Goal: Task Accomplishment & Management: Use online tool/utility

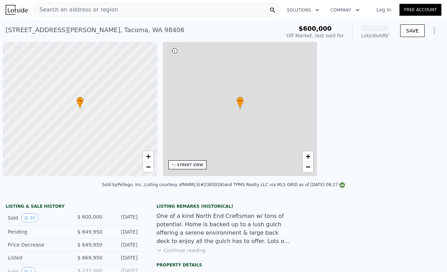
scroll to position [0, 3]
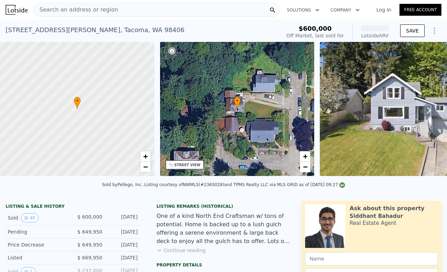
click at [58, 5] on div "Search an address or region" at bounding box center [76, 9] width 84 height 13
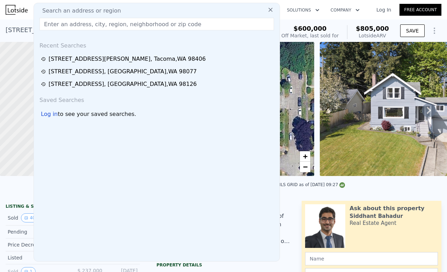
click at [64, 13] on span "Search an address or region" at bounding box center [79, 11] width 84 height 8
click at [101, 22] on input "text" at bounding box center [156, 24] width 234 height 13
paste input "370841"
click at [56, 24] on input "370841" at bounding box center [156, 24] width 234 height 13
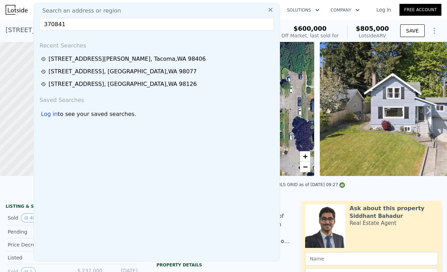
click at [56, 24] on input "370841" at bounding box center [156, 24] width 234 height 13
paste input "[STREET_ADDRESS]"
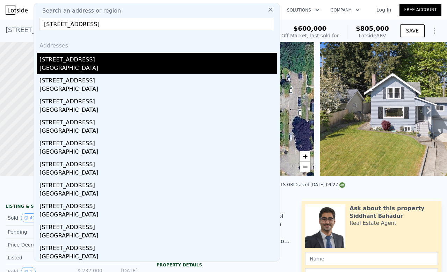
type input "[STREET_ADDRESS]"
click at [72, 67] on div "[GEOGRAPHIC_DATA]" at bounding box center [157, 69] width 237 height 10
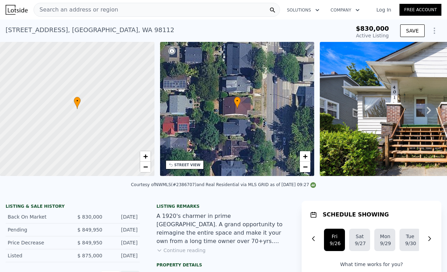
click at [380, 7] on link "Log In" at bounding box center [383, 9] width 31 height 7
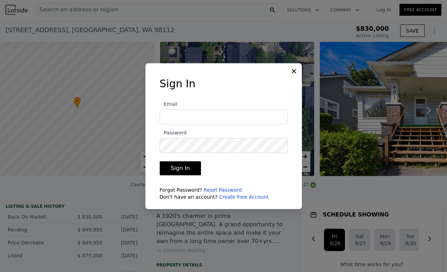
type input "[EMAIL_ADDRESS][DOMAIN_NAME]"
click at [181, 167] on button "Sign In" at bounding box center [181, 168] width 42 height 14
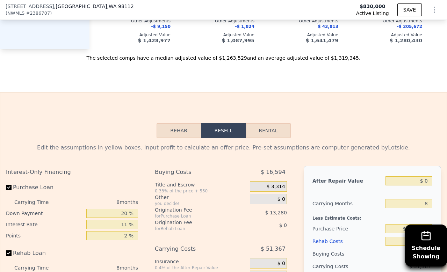
scroll to position [1116, 0]
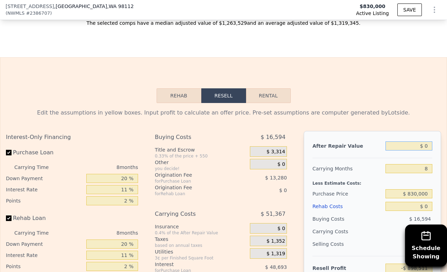
drag, startPoint x: 422, startPoint y: 153, endPoint x: 412, endPoint y: 159, distance: 11.4
click at [412, 151] on input "$ 0" at bounding box center [408, 146] width 47 height 9
type input "$ 1"
type input "-$ 898,510"
type input "$ 12"
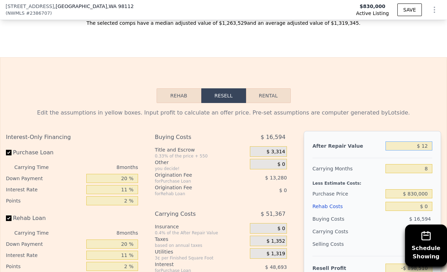
type input "-$ 898,499"
type input "$ 126"
type input "-$ 898,393"
type input "$ 1,263"
type input "-$ 897,341"
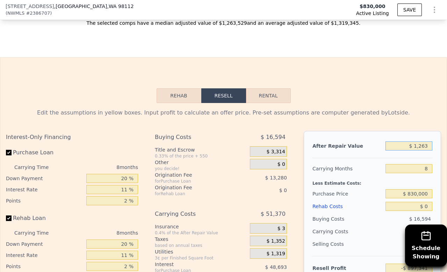
type input "$ 12,635"
type input "-$ 886,809"
type input "$ 126,352"
type input "-$ 781,484"
type input "$ 1,263,529"
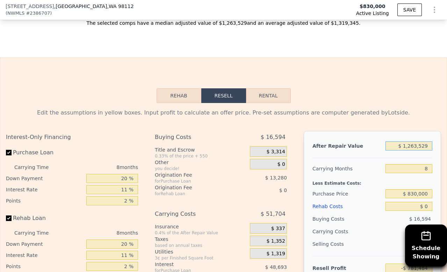
type input "$ 271,774"
type input "$ 1,263,529"
click at [415, 211] on input "$ 0" at bounding box center [408, 206] width 47 height 9
click at [416, 211] on input "$ 0" at bounding box center [408, 206] width 47 height 9
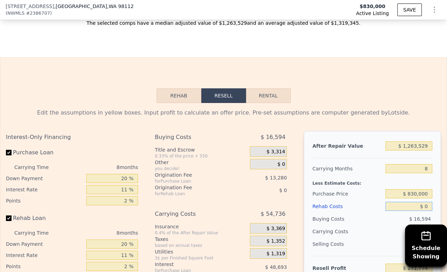
click at [416, 211] on input "$ 0" at bounding box center [408, 206] width 47 height 9
type input "$ 2"
type input "$ 271,772"
type input "$ 21"
type input "$ 271,753"
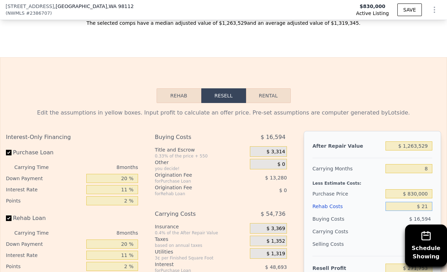
type input "$ 212"
type input "$ 271,543"
type input "$ 2,122"
type input "$ 269,490"
type input "$ 21,225"
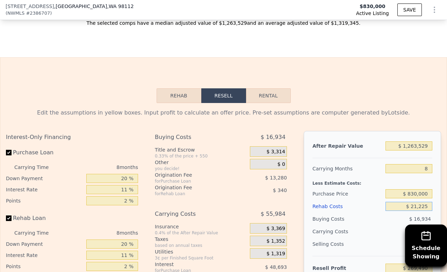
type input "$ 248,961"
type input "$ 212,250"
type input "$ 43,672"
type input "$ 212,250"
click at [413, 198] on input "$ 830,000" at bounding box center [408, 193] width 47 height 9
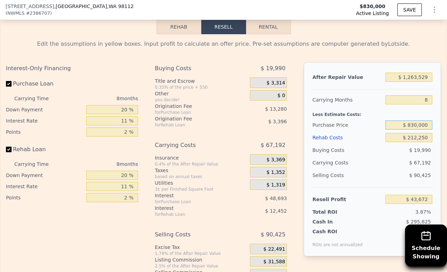
scroll to position [1221, 0]
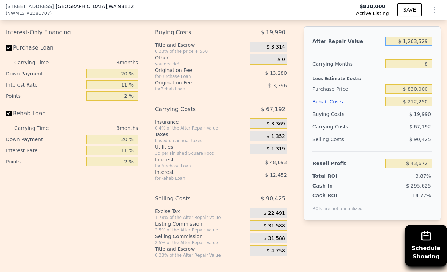
drag, startPoint x: 407, startPoint y: 50, endPoint x: 411, endPoint y: 50, distance: 4.5
click at [411, 46] on input "$ 1,263,529" at bounding box center [408, 41] width 47 height 9
click at [410, 46] on input "$ 1,263,529" at bounding box center [408, 41] width 47 height 9
drag, startPoint x: 406, startPoint y: 52, endPoint x: 425, endPoint y: 51, distance: 18.9
click at [425, 46] on input "$ 1,263,529" at bounding box center [408, 41] width 47 height 9
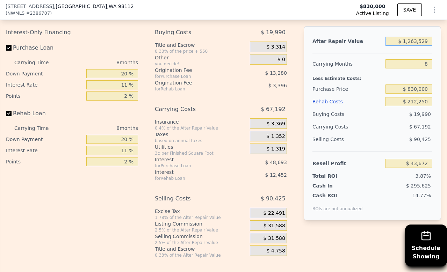
type input "$ 11"
type input "-$ 1,126,602"
type input "$ 115"
type input "-$ 1,126,506"
type input "$ 1,150"
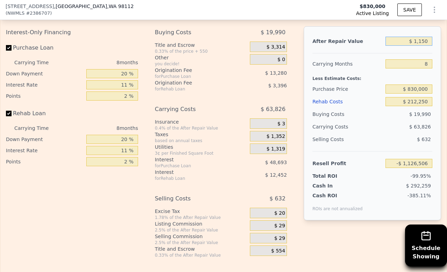
type input "-$ 1,125,548"
type input "$ 11,500"
type input "-$ 1,115,963"
type input "$ 115,000"
type input "-$ 1,020,100"
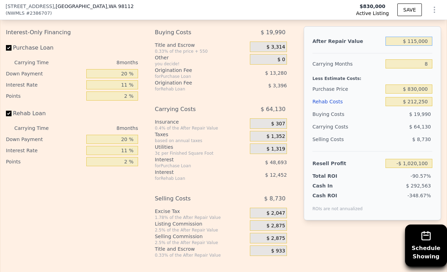
type input "$ 1,150,000"
type input "-$ 61,480"
type input "$ 1,150,000"
click at [412, 106] on input "$ 212,250" at bounding box center [408, 101] width 47 height 9
click at [404, 94] on input "$ 830,000" at bounding box center [408, 89] width 47 height 9
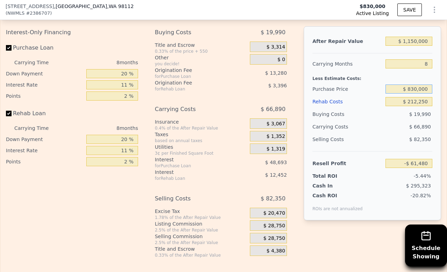
click at [412, 94] on input "$ 830,000" at bounding box center [408, 89] width 47 height 9
type input "$ 750,000"
click at [419, 106] on input "$ 212,250" at bounding box center [408, 101] width 47 height 9
type input "$ 24,762"
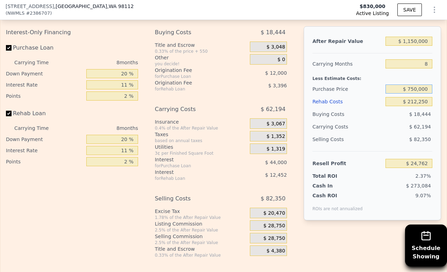
click at [410, 94] on input "$ 750,000" at bounding box center [408, 89] width 47 height 9
